Goal: Task Accomplishment & Management: Use online tool/utility

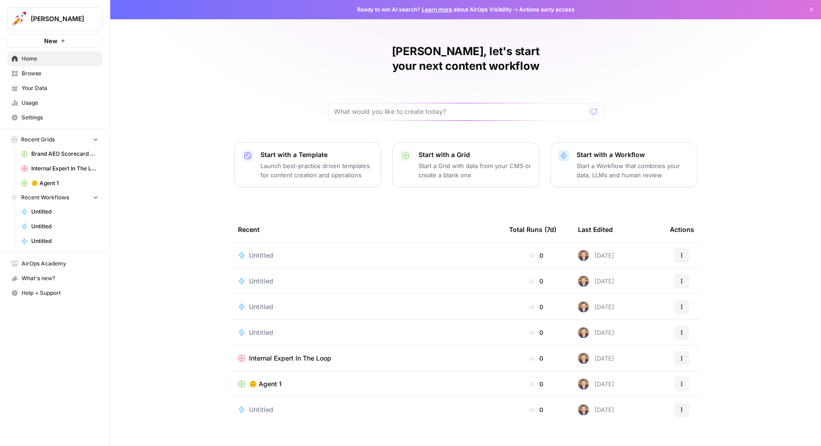
click at [275, 371] on td "🙃 Agent 1" at bounding box center [366, 383] width 271 height 25
click at [275, 379] on span "🙃 Agent 1" at bounding box center [265, 383] width 33 height 9
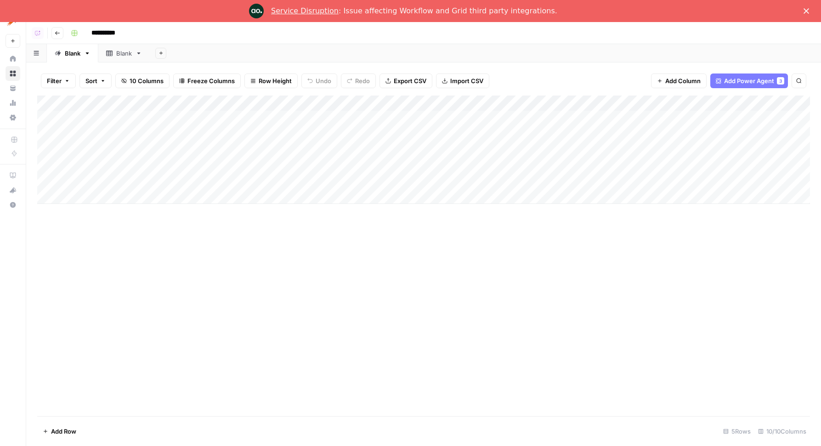
click at [611, 253] on div "Add Column" at bounding box center [423, 256] width 773 height 321
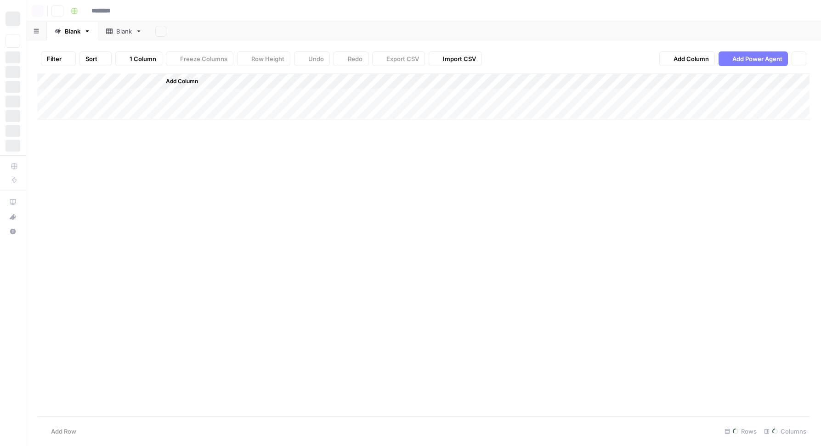
type input "**********"
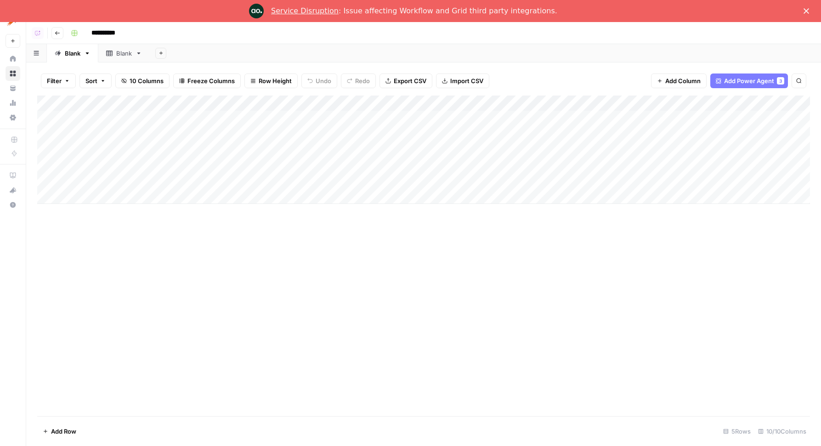
click at [807, 10] on icon "Close" at bounding box center [806, 11] width 6 height 6
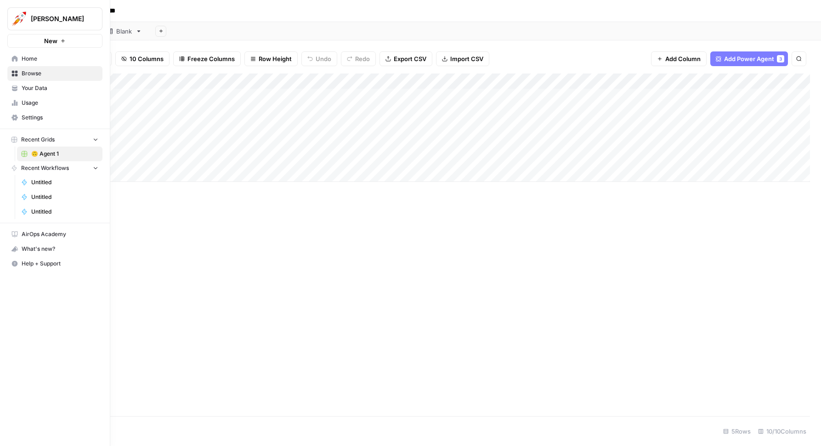
click at [15, 59] on icon at bounding box center [14, 59] width 6 height 6
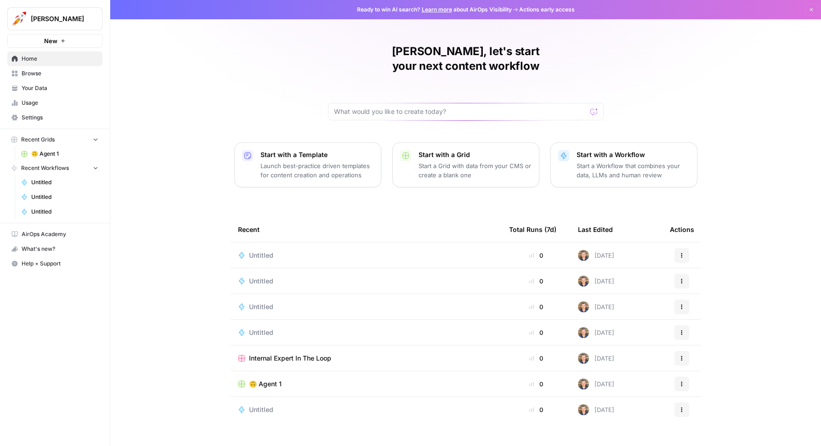
click at [46, 153] on span "🙃 Agent 1" at bounding box center [64, 154] width 67 height 8
click at [67, 45] on button "New" at bounding box center [54, 41] width 95 height 14
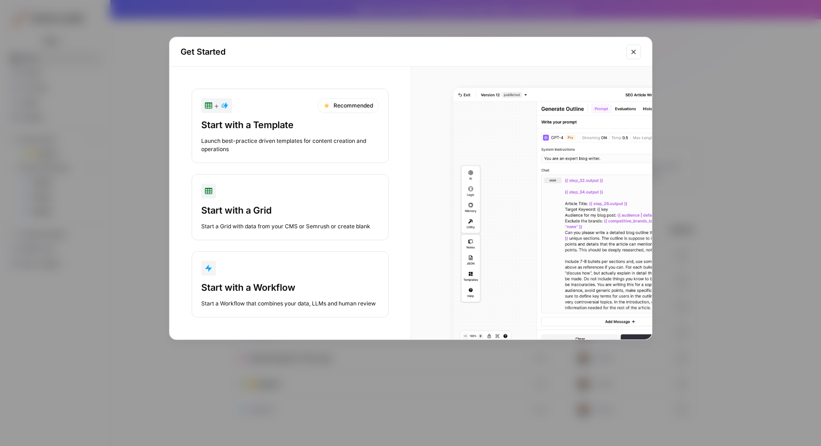
click at [257, 272] on div "button" at bounding box center [290, 268] width 178 height 15
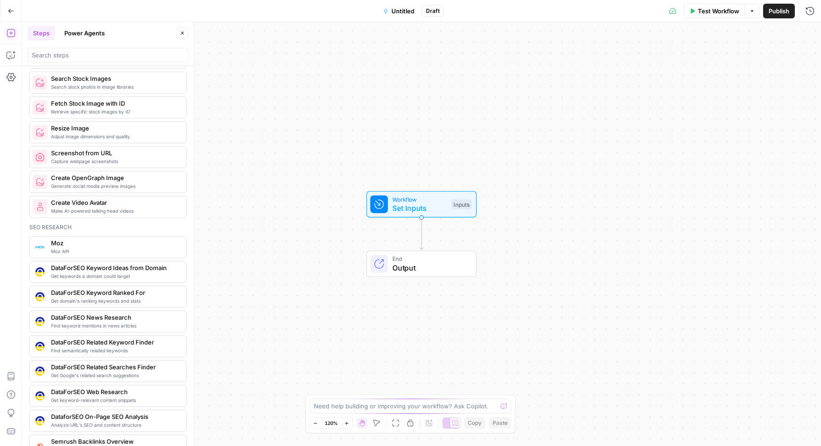
scroll to position [882, 0]
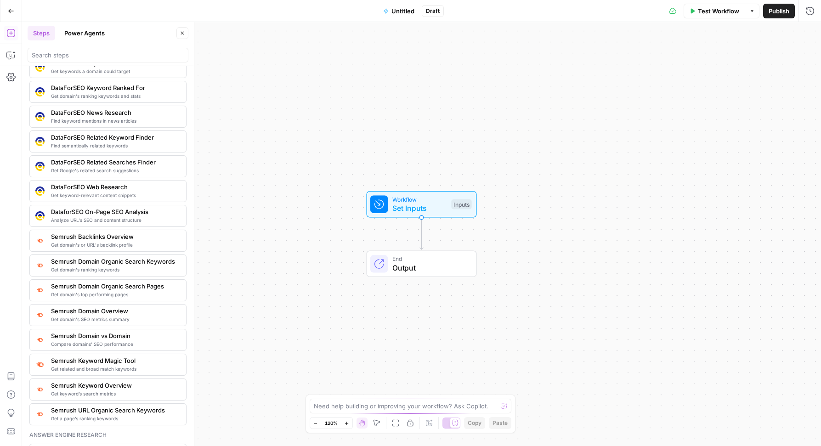
click at [109, 366] on span "Get related and broad match keywords" at bounding box center [115, 368] width 128 height 7
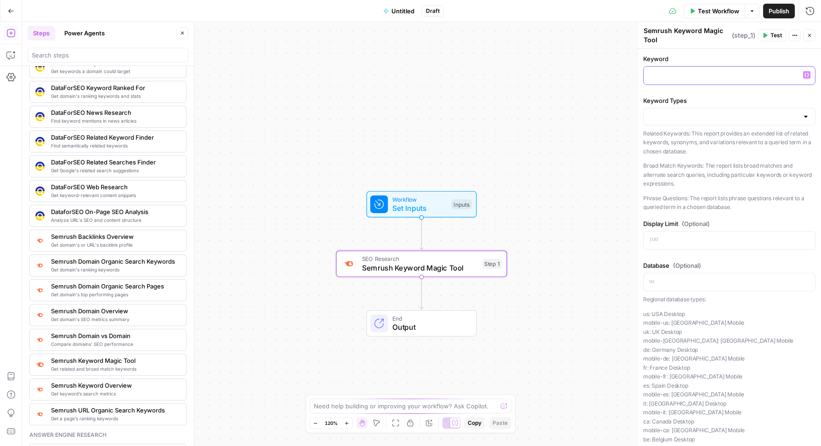
click at [668, 78] on p at bounding box center [729, 74] width 160 height 9
click at [689, 118] on input "Keyword Types" at bounding box center [723, 116] width 149 height 9
click at [694, 145] on button "Related Keywords" at bounding box center [729, 139] width 164 height 13
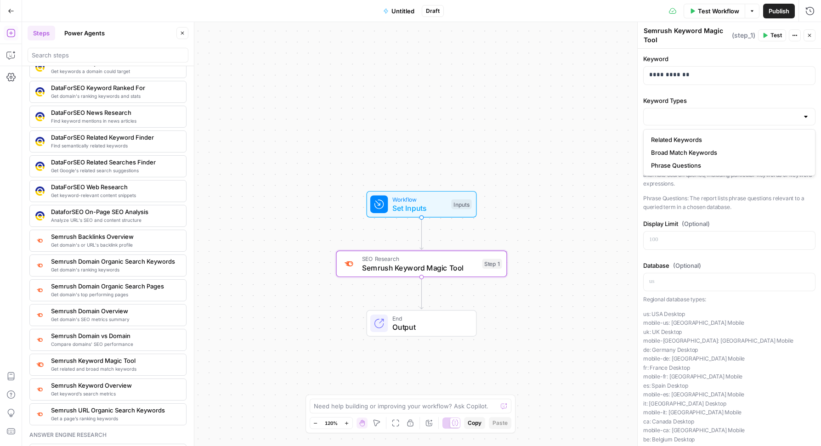
type input "Related Keywords"
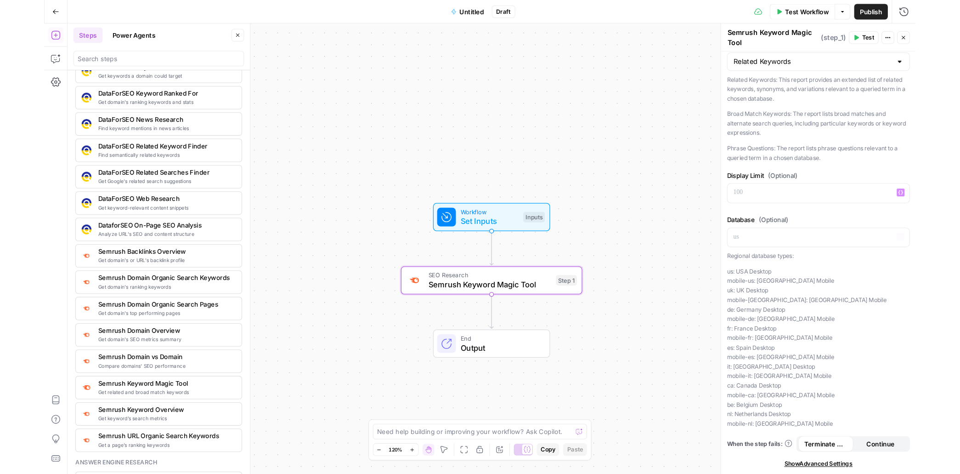
scroll to position [0, 0]
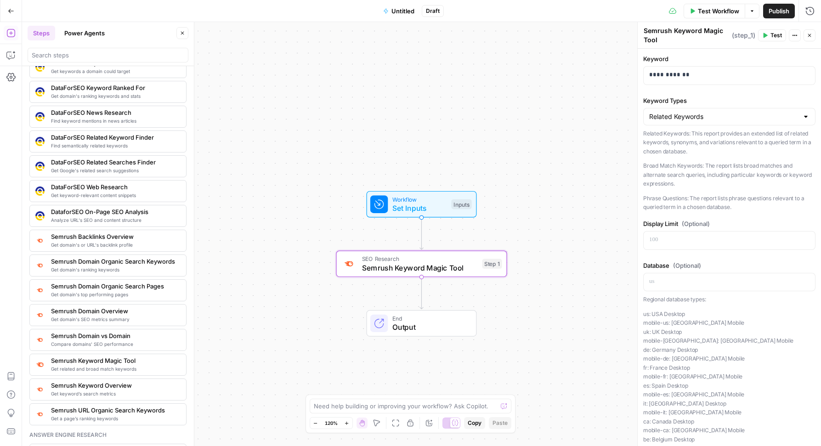
click at [766, 34] on icon "button" at bounding box center [765, 35] width 4 height 5
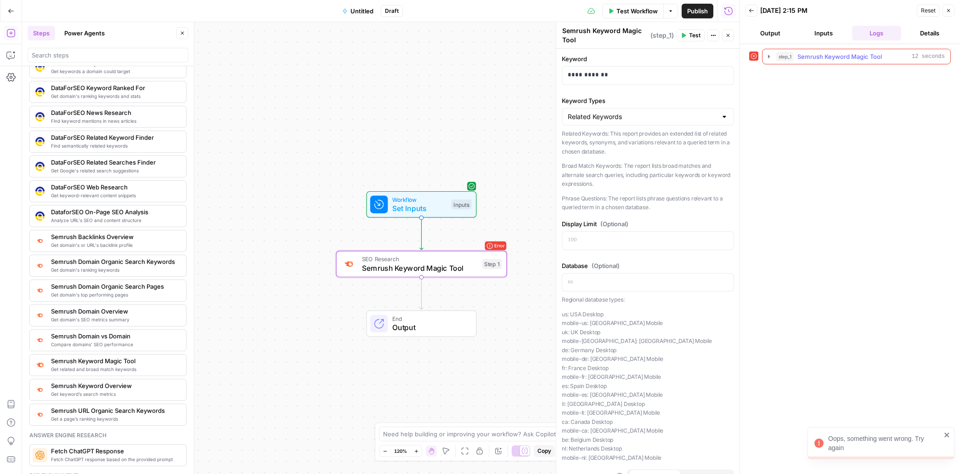
click at [768, 59] on icon "button" at bounding box center [768, 56] width 7 height 7
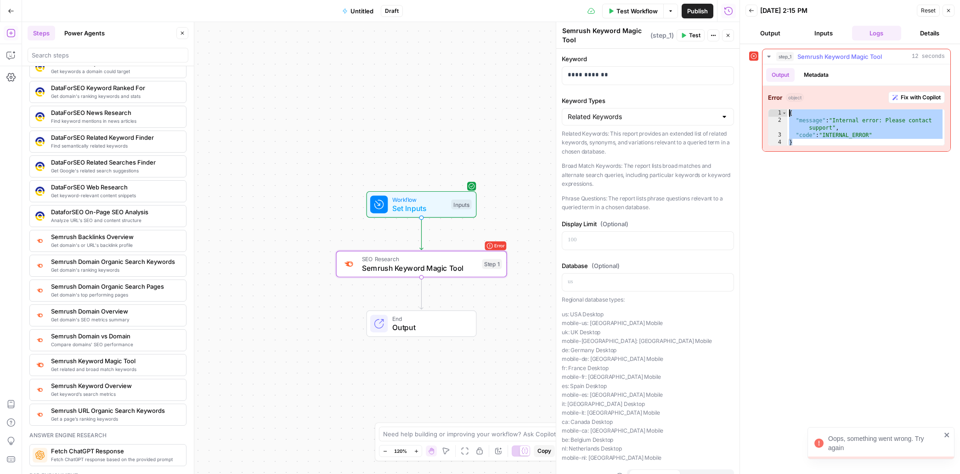
drag, startPoint x: 816, startPoint y: 143, endPoint x: 790, endPoint y: 113, distance: 39.1
click at [790, 113] on div "{ "message" : "Internal error: Please contact support" , "code" : "INTERNAL_ERR…" at bounding box center [865, 134] width 157 height 51
type textarea "*"
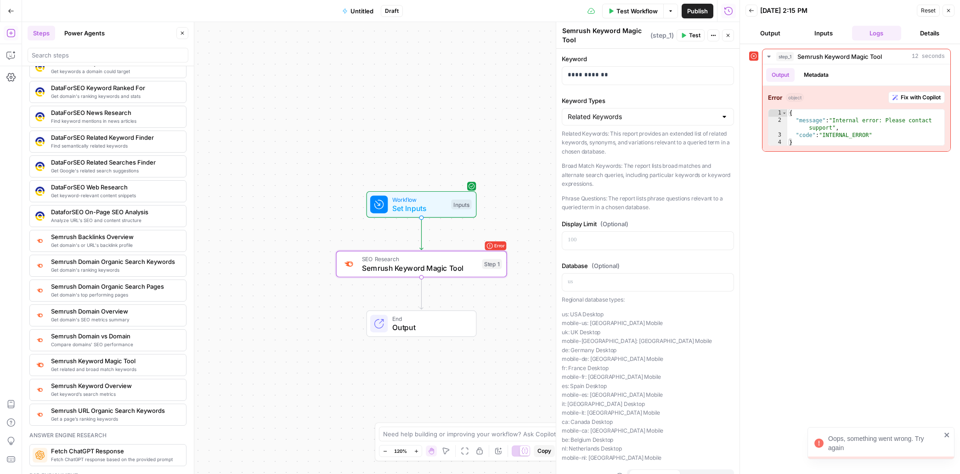
click at [802, 292] on div "step_1 Semrush Keyword Magic Tool 12 seconds Output Metadata Error object Fix w…" at bounding box center [850, 259] width 202 height 420
click at [820, 11] on icon "button" at bounding box center [949, 11] width 6 height 6
